Goal: Information Seeking & Learning: Understand process/instructions

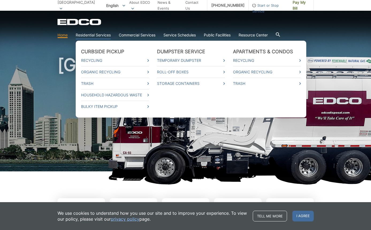
click at [93, 35] on link "Residential Services" at bounding box center [93, 35] width 35 height 6
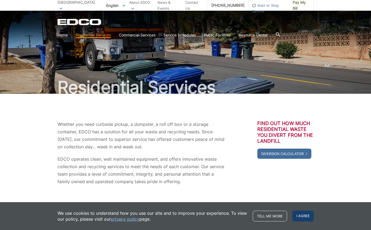
click at [301, 215] on span "I agree" at bounding box center [303, 216] width 21 height 11
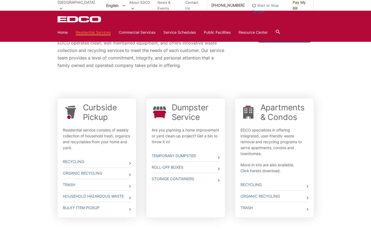
scroll to position [122, 0]
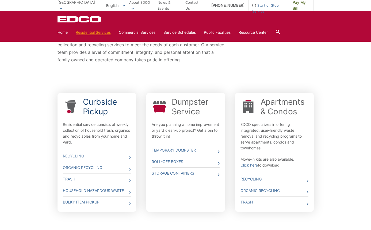
click at [93, 104] on link "Curbside Pickup" at bounding box center [107, 106] width 48 height 19
